Goal: Find specific page/section: Find specific page/section

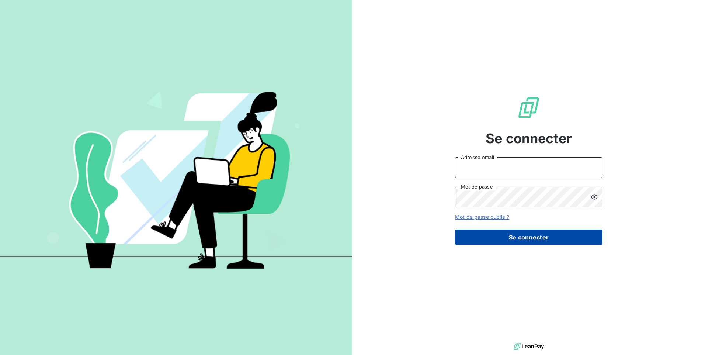
type input "compta@groupegonzalez.fr"
click at [537, 239] on button "Se connecter" at bounding box center [529, 236] width 148 height 15
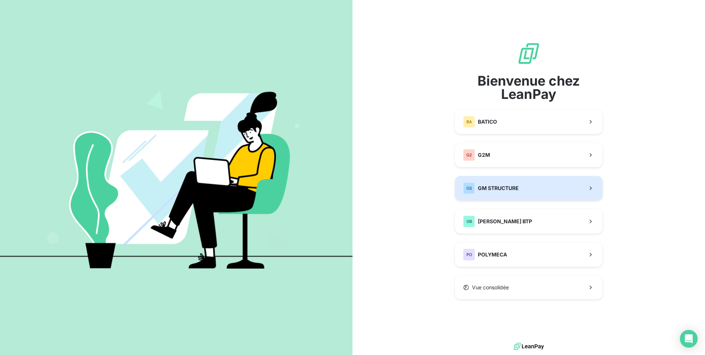
click at [555, 190] on button "GS GM STRUCTURE" at bounding box center [529, 188] width 148 height 24
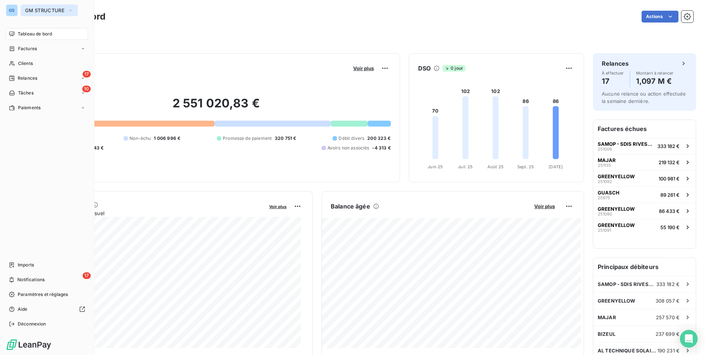
click at [31, 9] on span "GM STRUCTURE" at bounding box center [44, 10] width 39 height 6
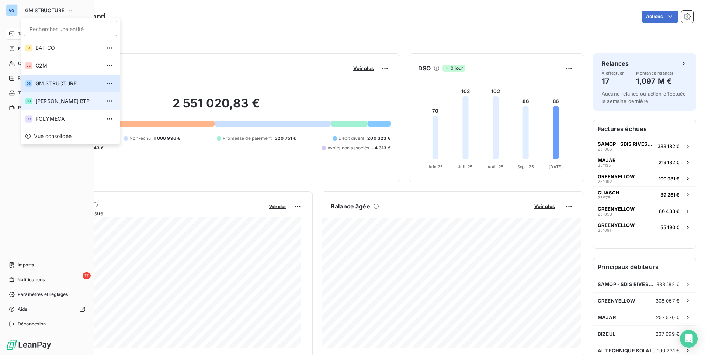
click at [48, 103] on span "[PERSON_NAME] BTP" at bounding box center [67, 100] width 65 height 7
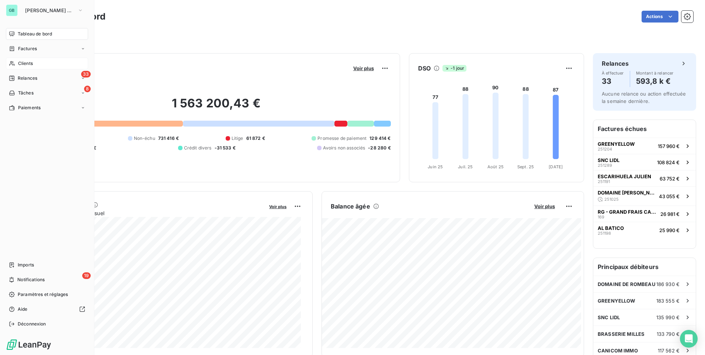
click at [40, 63] on div "Clients" at bounding box center [47, 64] width 82 height 12
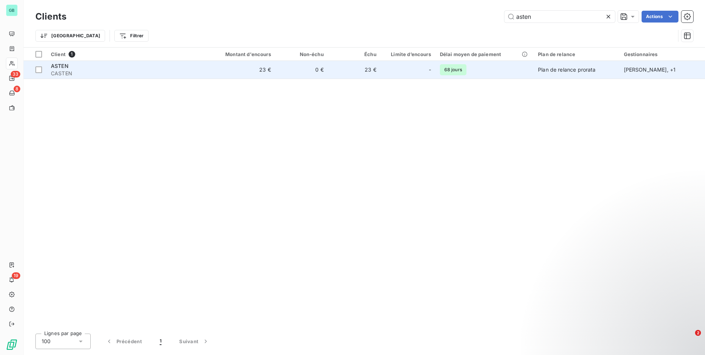
type input "asten"
click at [402, 69] on div "-" at bounding box center [409, 70] width 46 height 12
